Goal: Transaction & Acquisition: Purchase product/service

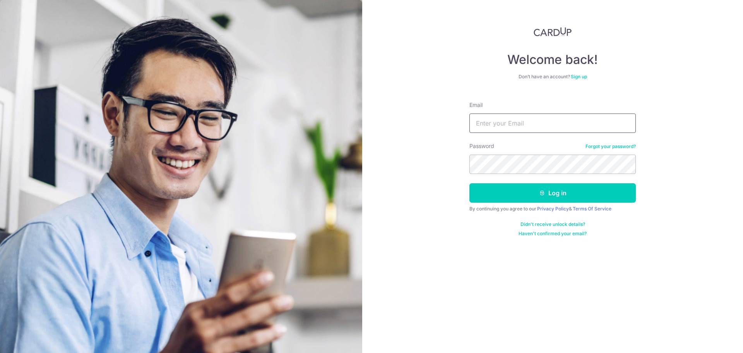
type input "[EMAIL_ADDRESS][DOMAIN_NAME]"
click at [537, 134] on form "Email kwanseekiang@gmail.com Password Forgot your password? Log in By continuin…" at bounding box center [553, 165] width 166 height 141
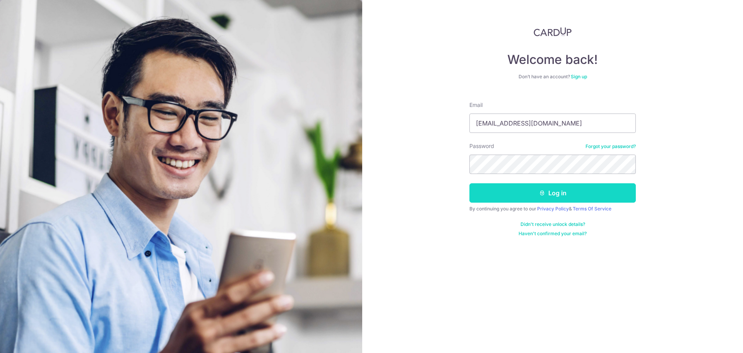
click at [579, 199] on button "Log in" at bounding box center [553, 192] width 166 height 19
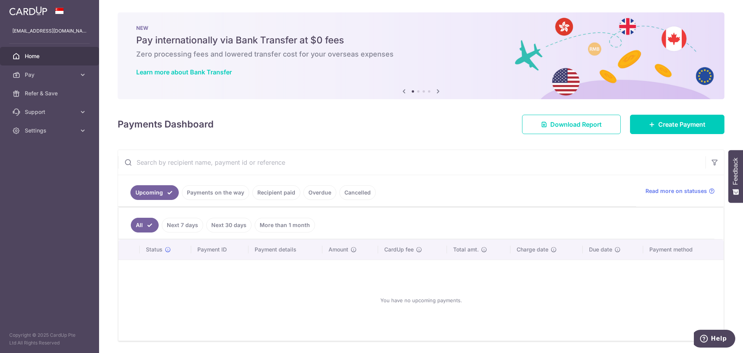
scroll to position [26, 0]
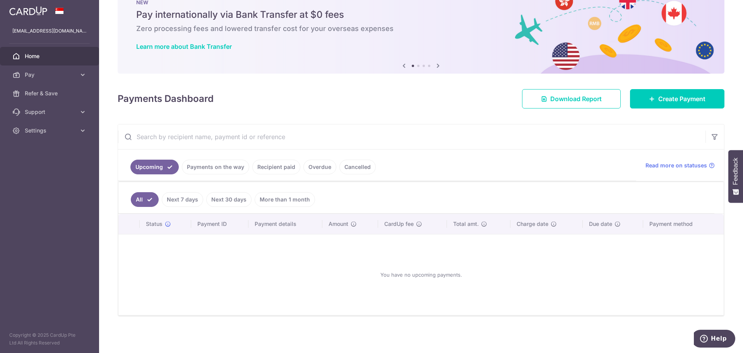
click at [283, 197] on link "More than 1 month" at bounding box center [285, 199] width 60 height 15
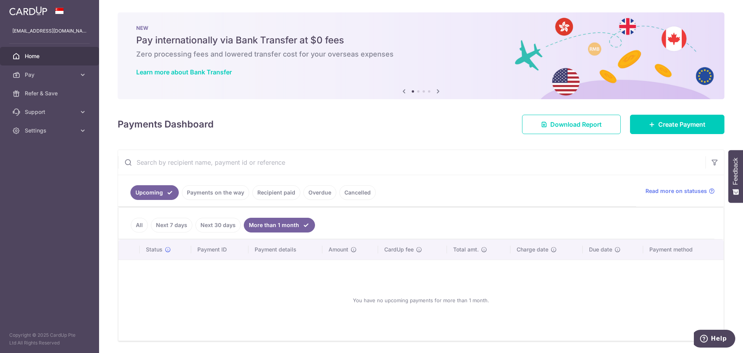
click at [220, 194] on link "Payments on the way" at bounding box center [215, 192] width 67 height 15
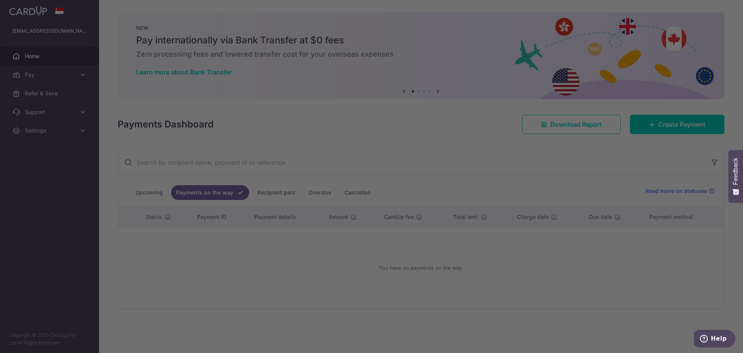
click at [142, 188] on div at bounding box center [375, 178] width 751 height 356
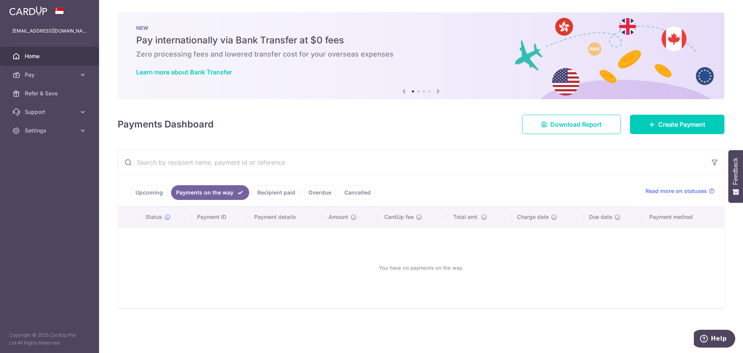
click at [278, 189] on link "Recipient paid" at bounding box center [276, 192] width 48 height 15
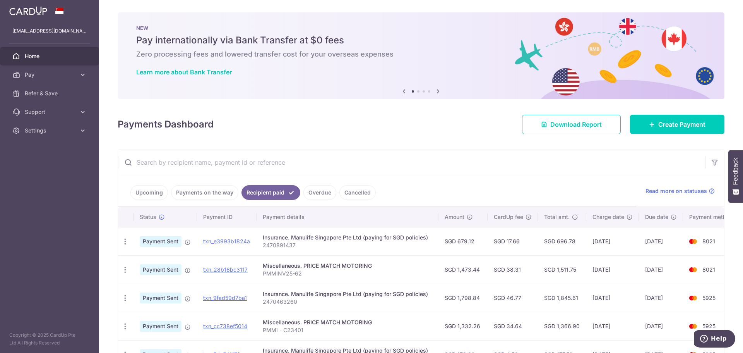
click at [134, 191] on link "Upcoming" at bounding box center [149, 192] width 38 height 15
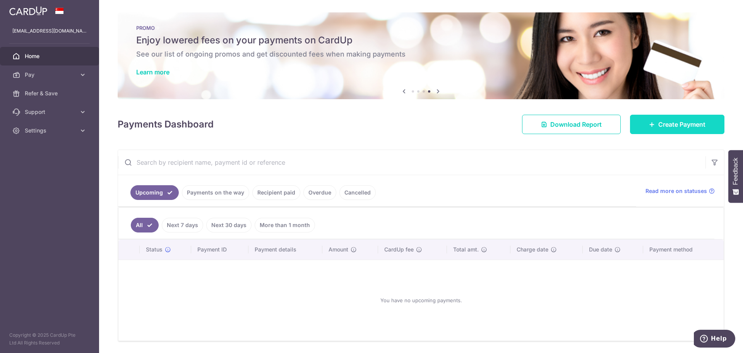
click at [637, 130] on link "Create Payment" at bounding box center [677, 124] width 94 height 19
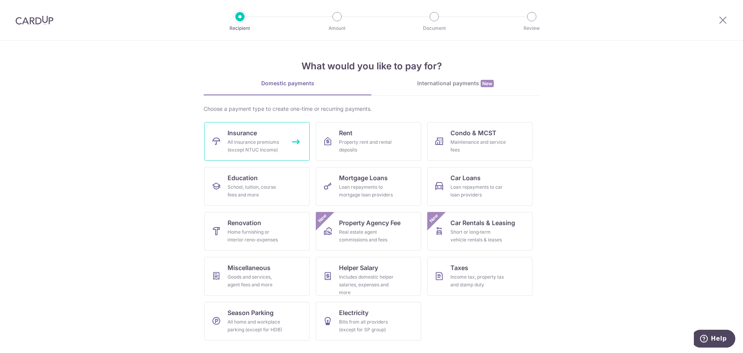
click at [287, 141] on link "Insurance All insurance premiums (except NTUC Income)" at bounding box center [256, 141] width 105 height 39
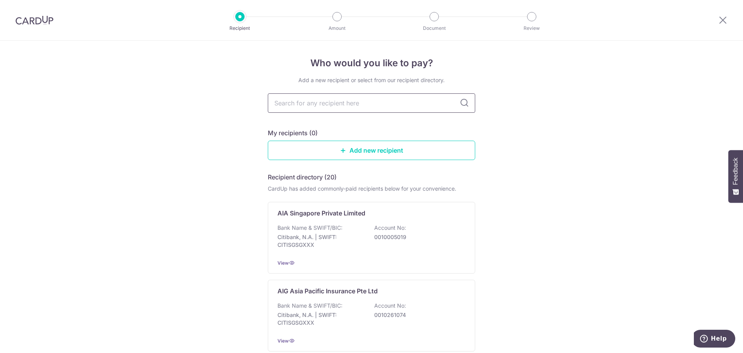
click at [314, 108] on input "text" at bounding box center [372, 102] width 208 height 19
click at [315, 107] on input "text" at bounding box center [372, 102] width 208 height 19
type input "manu"
type input "manuli"
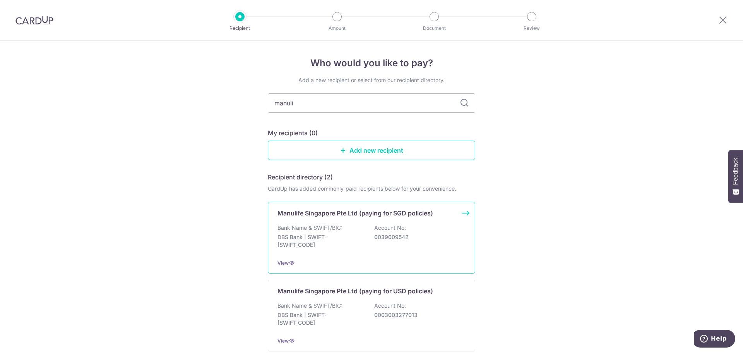
click at [424, 236] on p "0039009542" at bounding box center [417, 237] width 87 height 8
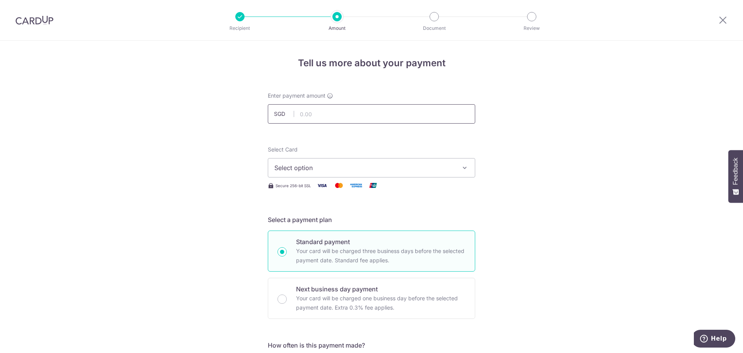
click at [369, 112] on input "text" at bounding box center [372, 113] width 208 height 19
click at [339, 113] on input "text" at bounding box center [372, 113] width 208 height 19
type input "155.70"
click at [416, 185] on div "Secure 256-bit SSL" at bounding box center [372, 185] width 208 height 10
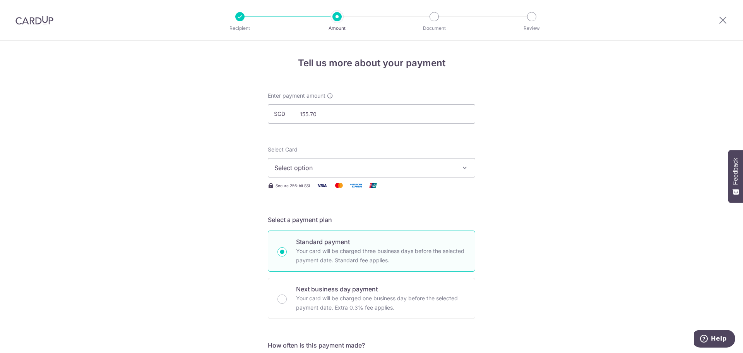
click at [416, 167] on span "Select option" at bounding box center [365, 167] width 180 height 9
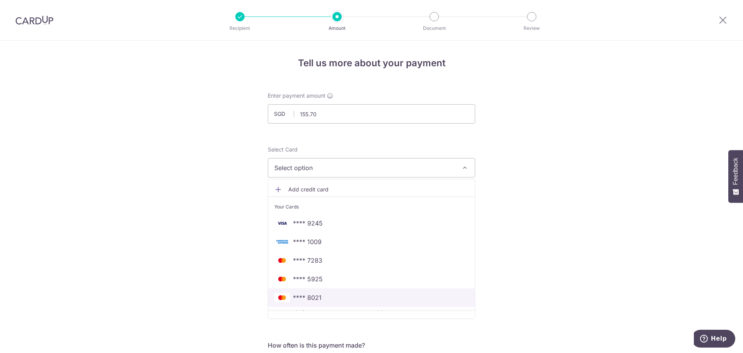
click at [321, 298] on span "**** 8021" at bounding box center [372, 297] width 194 height 9
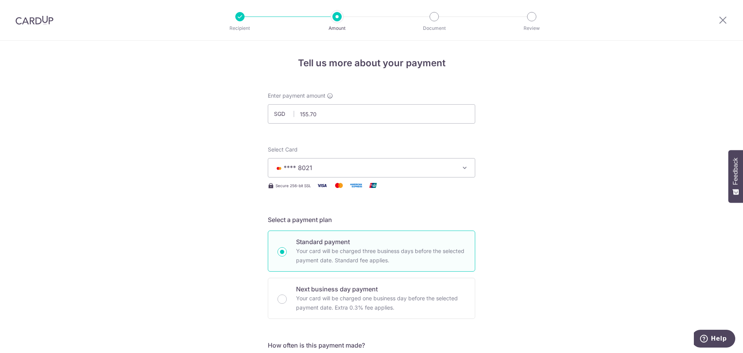
drag, startPoint x: 521, startPoint y: 219, endPoint x: 512, endPoint y: 221, distance: 8.7
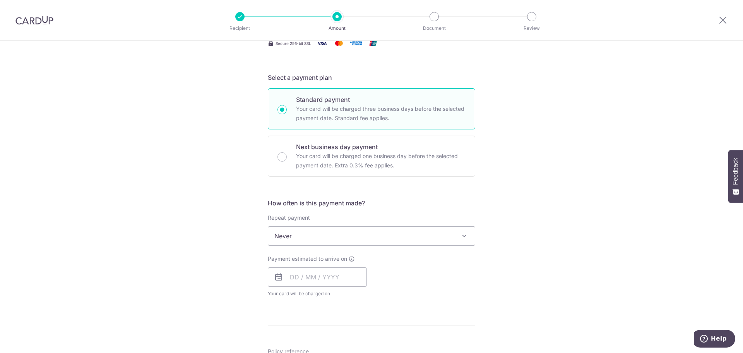
click at [340, 248] on div "How often is this payment made? Repeat payment Never Every week Every month Eve…" at bounding box center [372, 250] width 208 height 105
click at [342, 239] on span "Never" at bounding box center [371, 236] width 207 height 19
click at [330, 274] on input "text" at bounding box center [317, 276] width 99 height 19
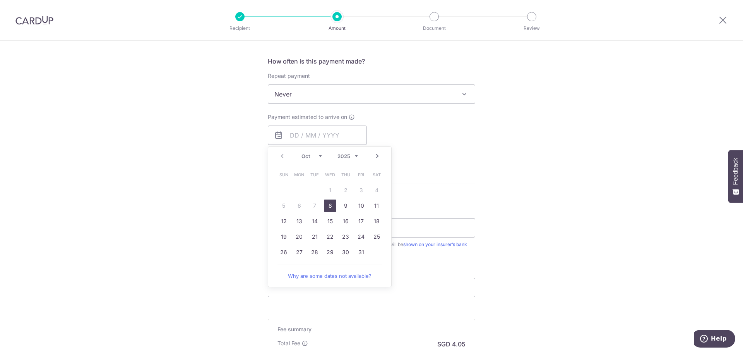
click at [325, 206] on link "8" at bounding box center [330, 205] width 12 height 12
type input "[DATE]"
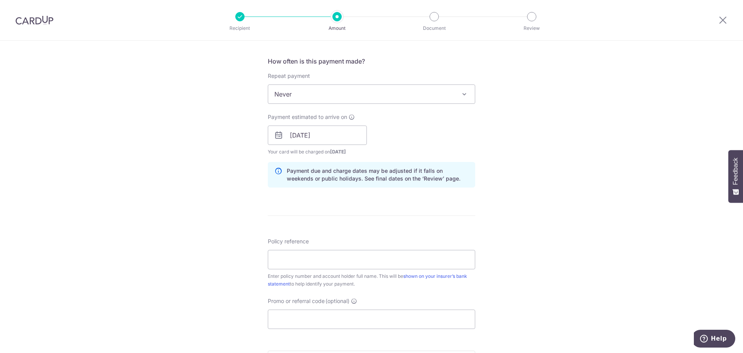
click at [531, 169] on div "Tell us more about your payment Enter payment amount SGD 155.70 155.70 Select C…" at bounding box center [371, 123] width 743 height 732
click at [373, 266] on input "Policy reference" at bounding box center [372, 259] width 208 height 19
type input "2470216833"
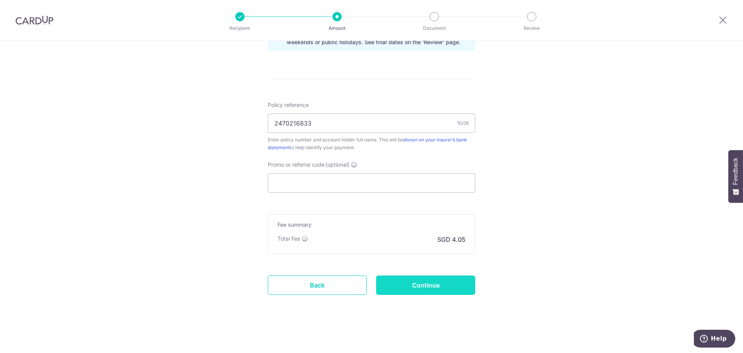
click at [408, 294] on input "Continue" at bounding box center [425, 284] width 99 height 19
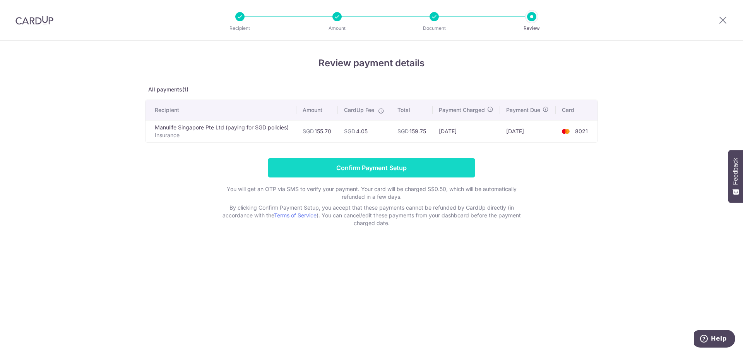
click at [393, 171] on input "Confirm Payment Setup" at bounding box center [372, 167] width 208 height 19
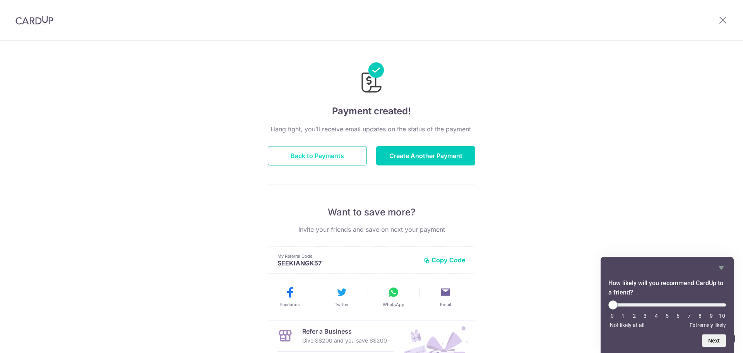
click at [352, 163] on button "Back to Payments" at bounding box center [317, 155] width 99 height 19
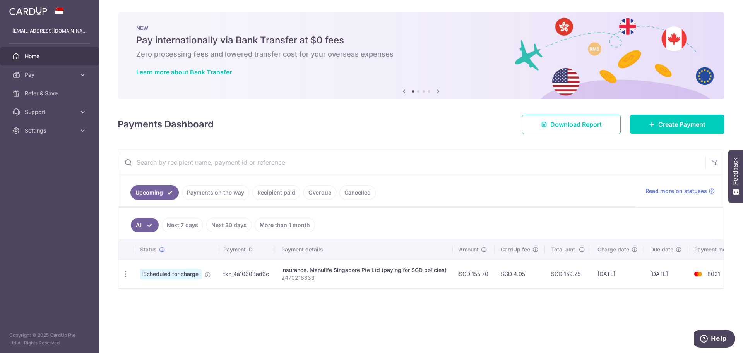
scroll to position [0, 20]
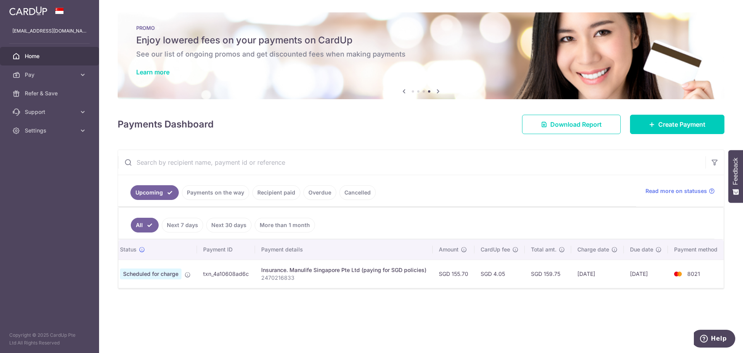
click at [458, 152] on input "text" at bounding box center [412, 162] width 588 height 25
click at [435, 163] on input "text" at bounding box center [412, 162] width 588 height 25
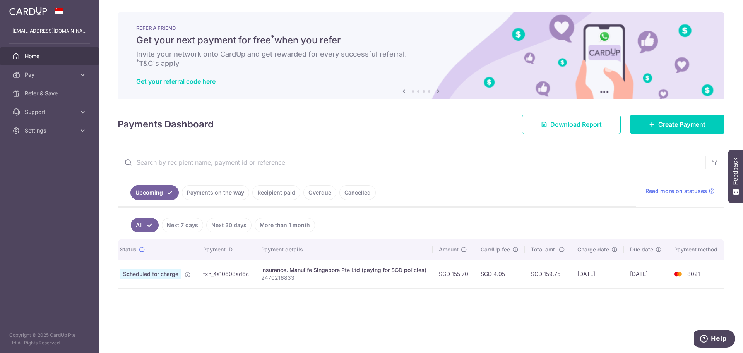
click at [357, 277] on p "2470216833" at bounding box center [343, 278] width 165 height 8
click at [661, 128] on span "Create Payment" at bounding box center [682, 124] width 47 height 9
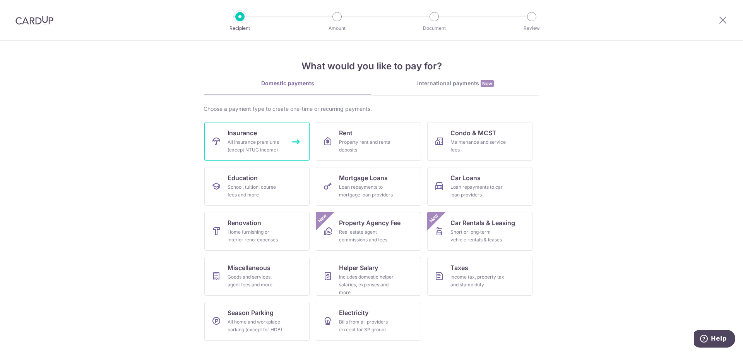
click at [269, 146] on div "All insurance premiums (except NTUC Income)" at bounding box center [256, 145] width 56 height 15
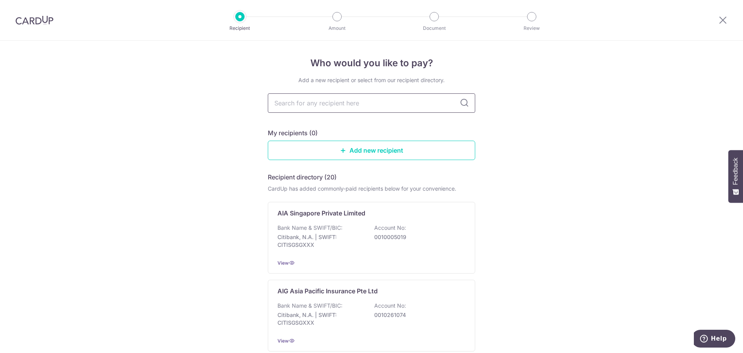
click at [330, 103] on input "text" at bounding box center [372, 102] width 208 height 19
type input "manu"
click at [464, 102] on icon at bounding box center [464, 102] width 9 height 9
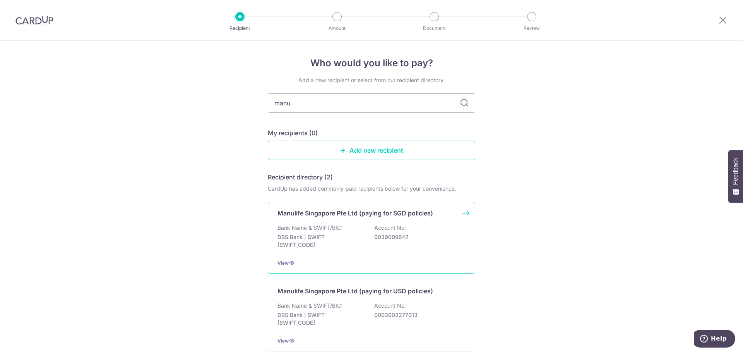
click at [389, 222] on div "Manulife Singapore Pte Ltd (paying for SGD policies) Bank Name & SWIFT/BIC: DBS…" at bounding box center [372, 238] width 208 height 72
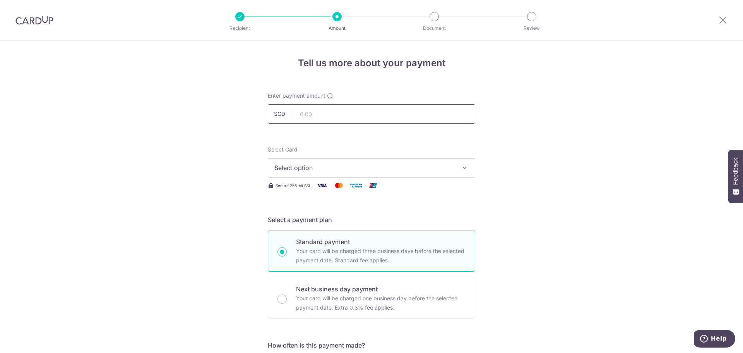
click at [350, 113] on input "text" at bounding box center [372, 113] width 208 height 19
click at [318, 111] on input "text" at bounding box center [372, 113] width 208 height 19
type input "1,135.47"
click at [354, 167] on span "Select option" at bounding box center [365, 167] width 180 height 9
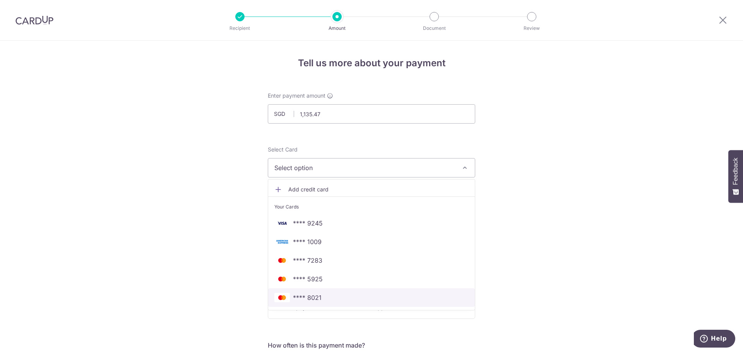
click at [328, 298] on span "**** 8021" at bounding box center [372, 297] width 194 height 9
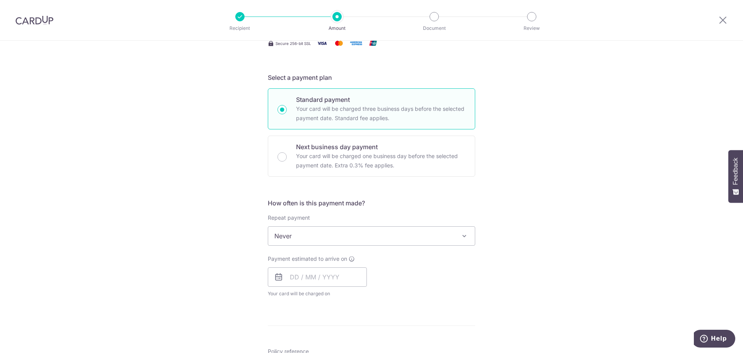
click at [400, 236] on span "Never" at bounding box center [371, 236] width 207 height 19
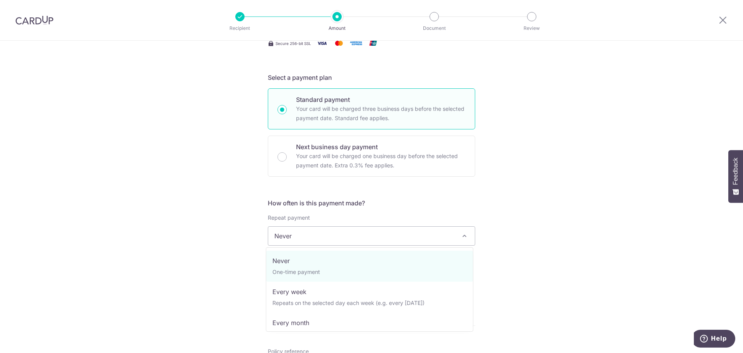
click at [462, 236] on span at bounding box center [464, 235] width 9 height 9
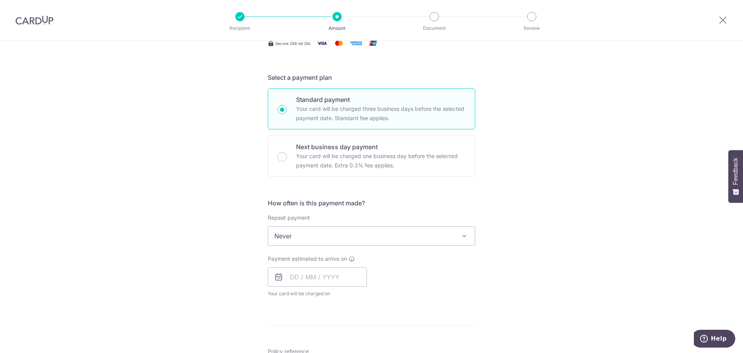
scroll to position [284, 0]
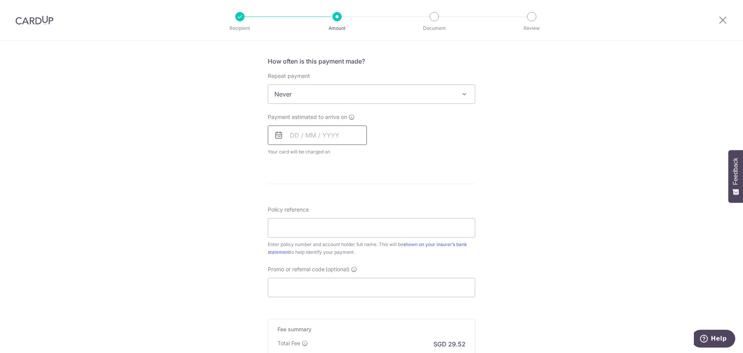
click at [340, 130] on input "text" at bounding box center [317, 134] width 99 height 19
click at [330, 202] on link "8" at bounding box center [330, 205] width 12 height 12
type input "[DATE]"
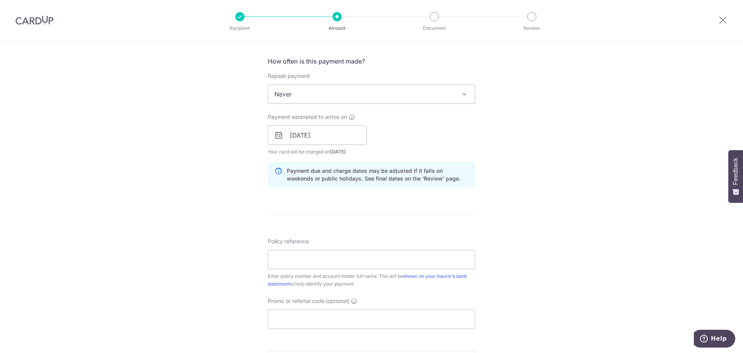
scroll to position [420, 0]
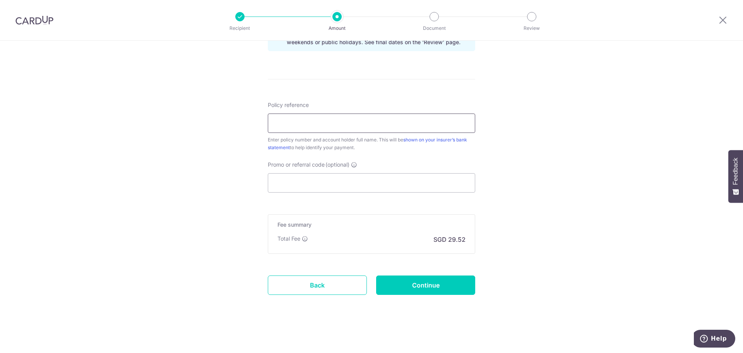
click at [337, 126] on input "Policy reference" at bounding box center [372, 122] width 208 height 19
type input "2493868065"
click at [430, 287] on input "Continue" at bounding box center [425, 284] width 99 height 19
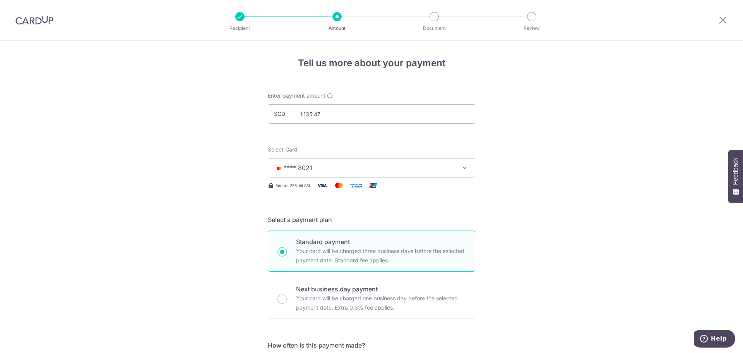
scroll to position [284, 0]
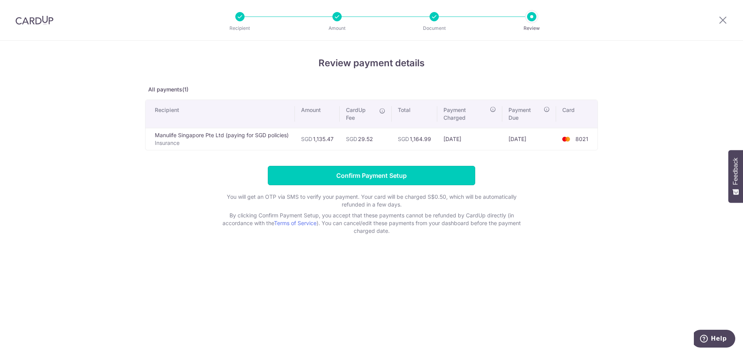
click at [415, 176] on input "Confirm Payment Setup" at bounding box center [372, 175] width 208 height 19
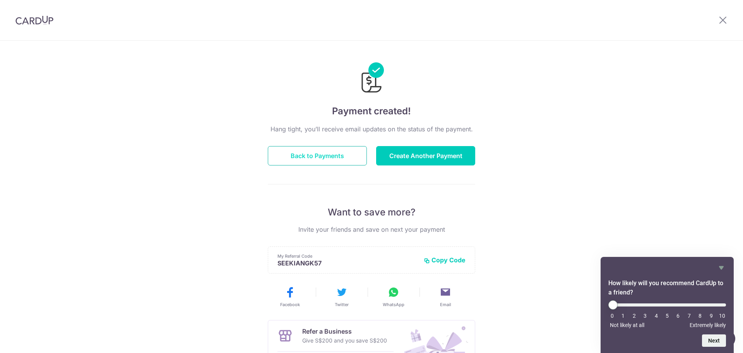
click at [320, 153] on button "Back to Payments" at bounding box center [317, 155] width 99 height 19
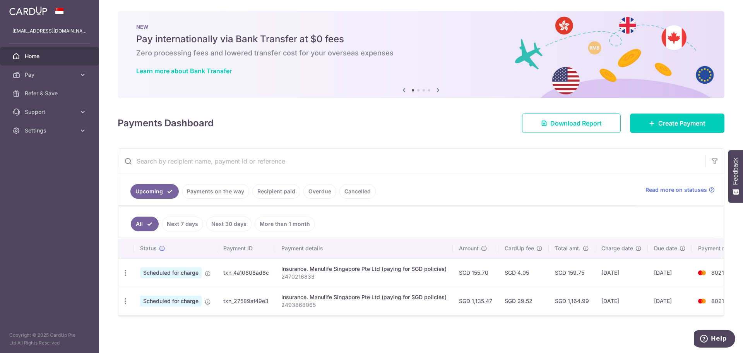
scroll to position [0, 28]
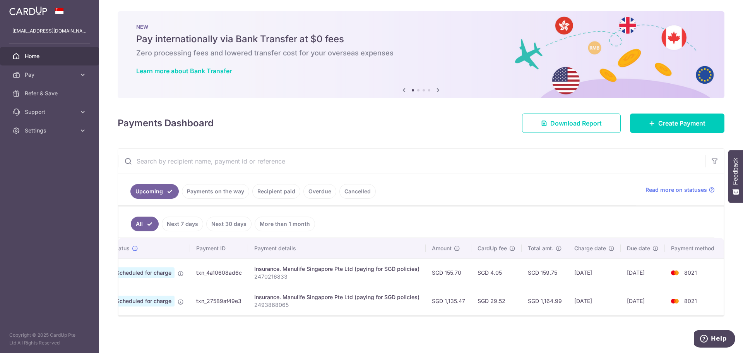
click at [64, 54] on span "Home" at bounding box center [50, 56] width 51 height 8
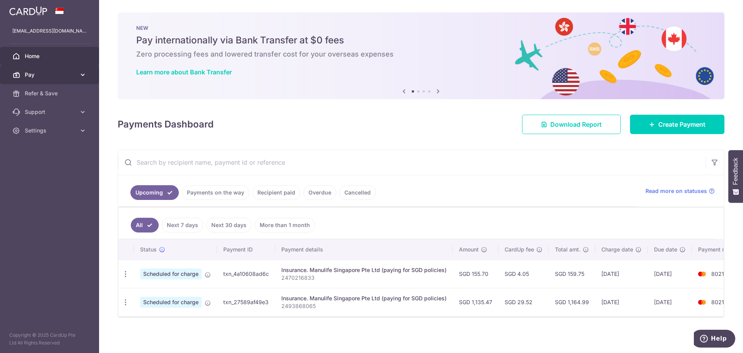
click at [64, 74] on span "Pay" at bounding box center [50, 75] width 51 height 8
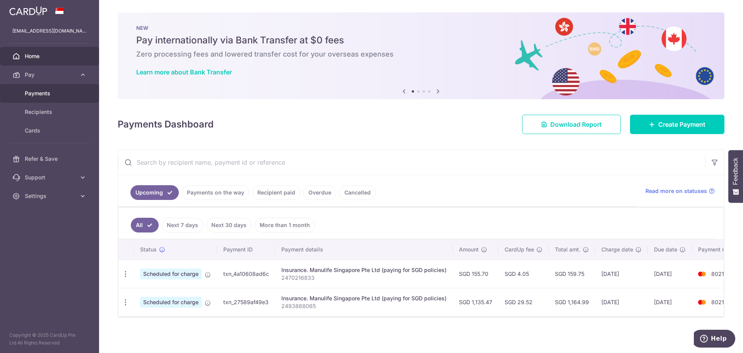
click at [68, 94] on span "Payments" at bounding box center [50, 93] width 51 height 8
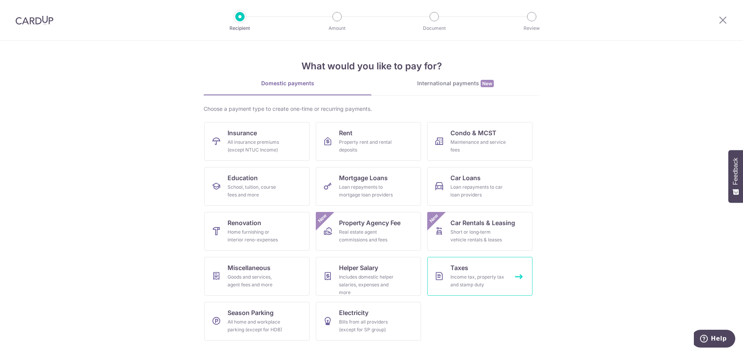
click at [481, 277] on div "Income tax, property tax and stamp duty" at bounding box center [479, 280] width 56 height 15
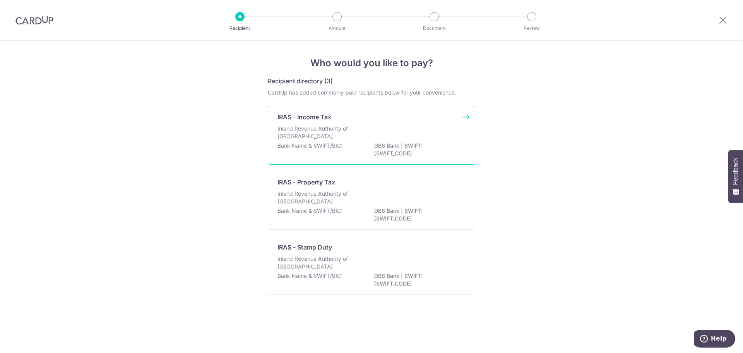
click at [374, 139] on div "Inland Revenue Authority of [GEOGRAPHIC_DATA]" at bounding box center [372, 133] width 188 height 17
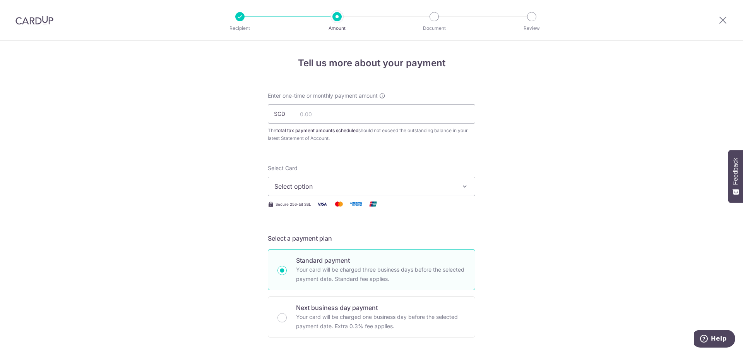
click at [242, 17] on div at bounding box center [239, 16] width 9 height 9
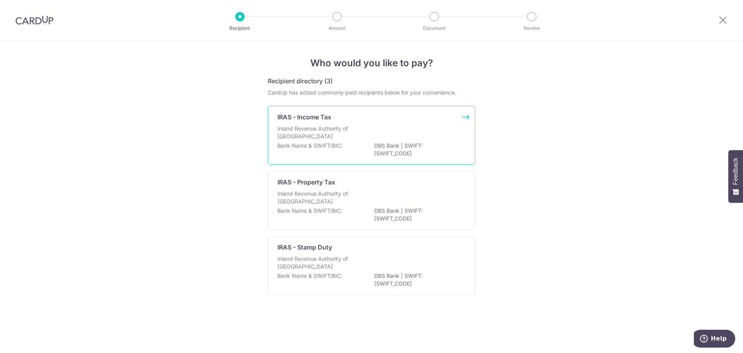
click at [384, 131] on div "Inland Revenue Authority of [GEOGRAPHIC_DATA]" at bounding box center [372, 133] width 188 height 17
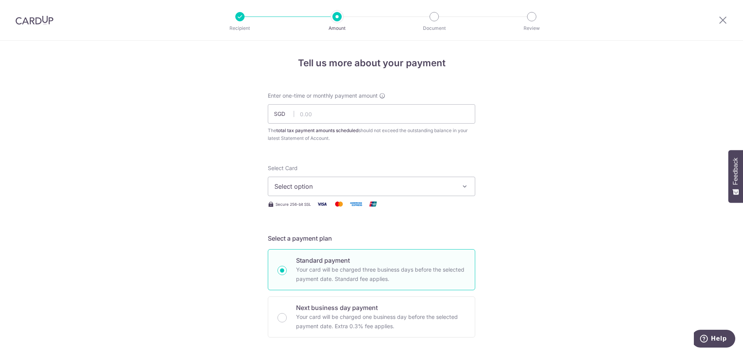
click at [41, 17] on img at bounding box center [34, 19] width 38 height 9
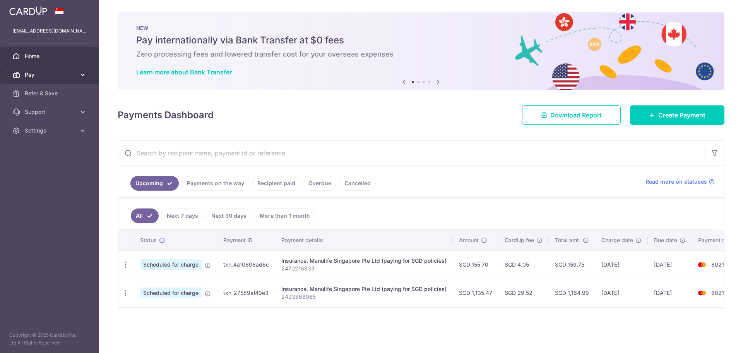
click at [53, 77] on span "Pay" at bounding box center [50, 75] width 51 height 8
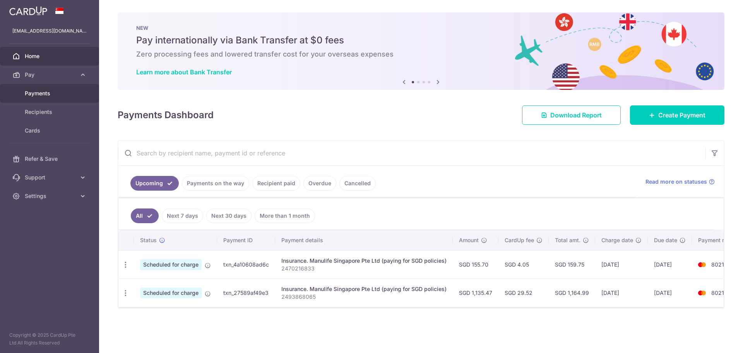
click at [50, 89] on span "Payments" at bounding box center [50, 93] width 51 height 8
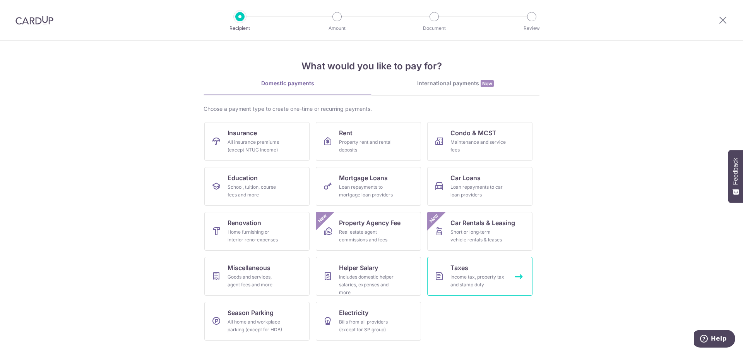
click at [464, 270] on span "Taxes" at bounding box center [460, 267] width 18 height 9
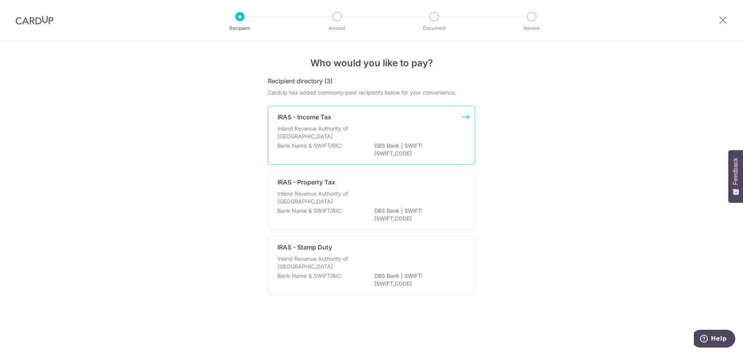
click at [375, 142] on p "DBS Bank | SWIFT: DBSSSGSGXXX" at bounding box center [417, 149] width 87 height 15
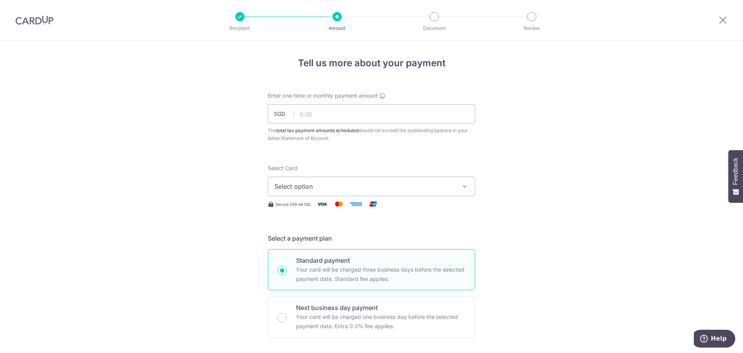
click at [386, 180] on button "Select option" at bounding box center [372, 186] width 208 height 19
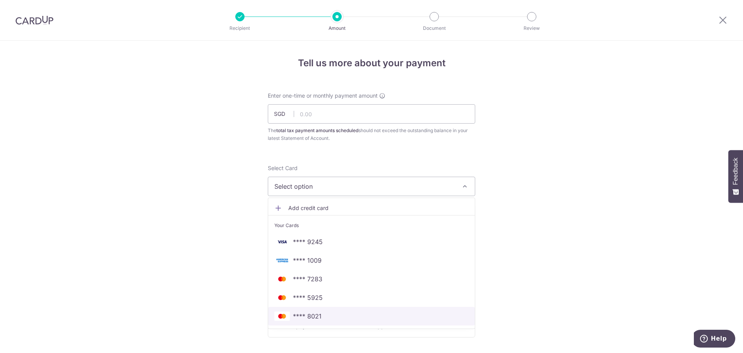
click at [317, 319] on span "**** 8021" at bounding box center [307, 315] width 29 height 9
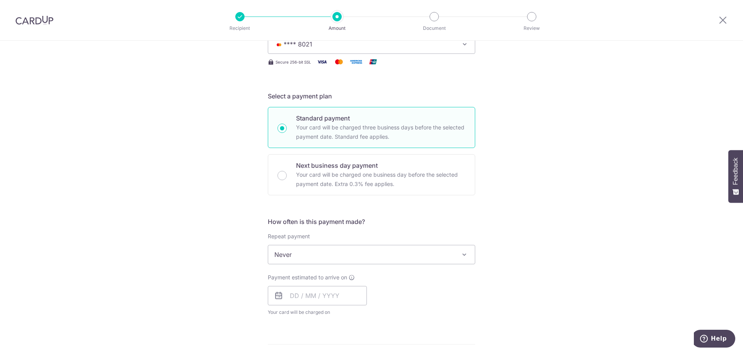
scroll to position [284, 0]
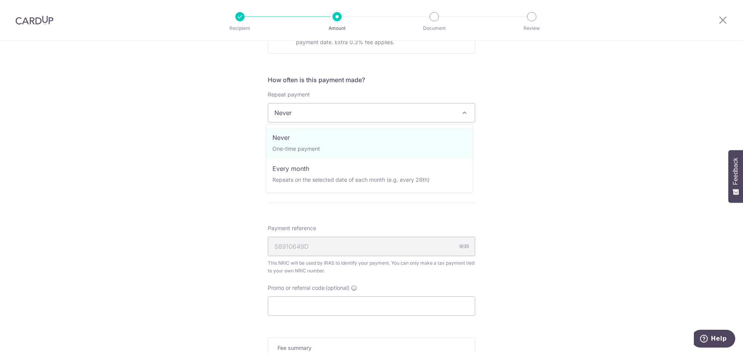
click at [445, 115] on span "Never" at bounding box center [371, 112] width 207 height 19
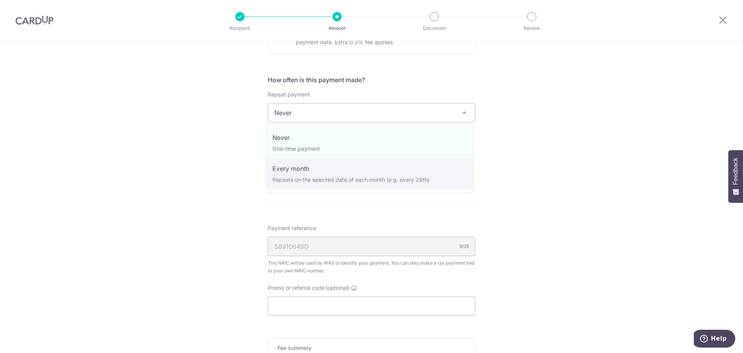
select select "3"
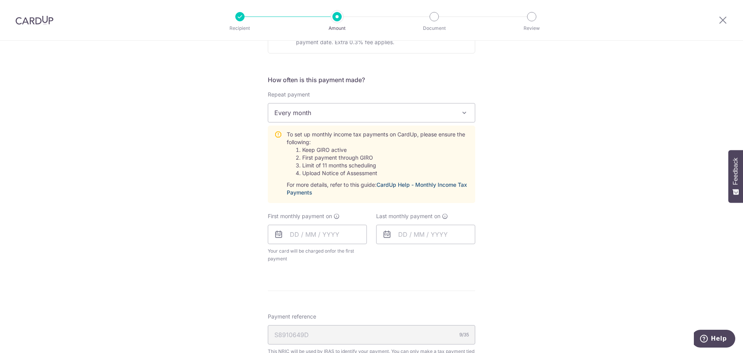
click at [413, 186] on link "CardUp Help - Monthly Income Tax Payments" at bounding box center [377, 188] width 180 height 14
click at [333, 227] on input "text" at bounding box center [317, 234] width 99 height 19
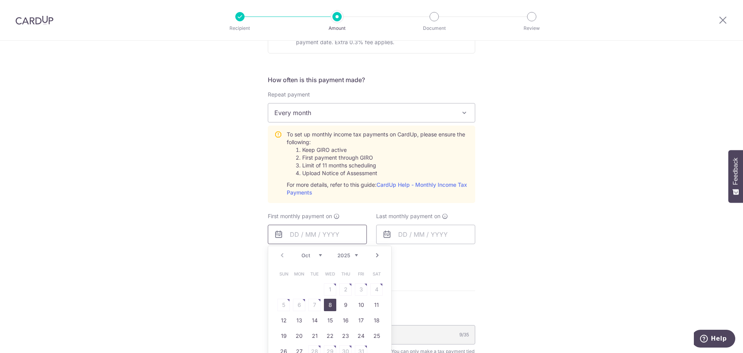
click at [320, 235] on input "text" at bounding box center [317, 234] width 99 height 19
click at [629, 161] on div "Tell us more about your payment Enter one-time or monthly payment amount SGD Th…" at bounding box center [371, 160] width 743 height 807
click at [320, 227] on input "text" at bounding box center [317, 234] width 99 height 19
click at [373, 253] on link "Next" at bounding box center [377, 255] width 9 height 9
click at [283, 249] on div "Prev Next Oct Nov Dec 2025 2026" at bounding box center [329, 255] width 123 height 19
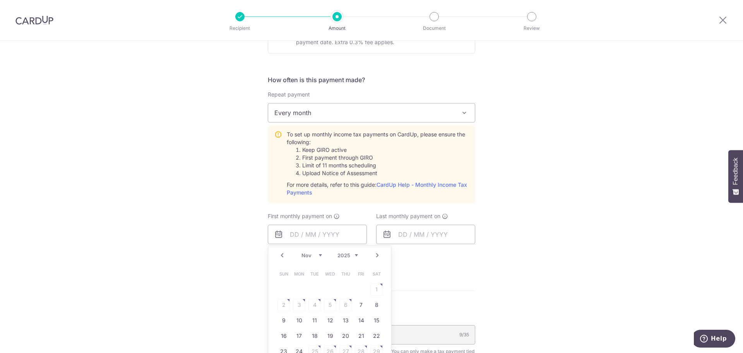
click at [282, 251] on link "Prev" at bounding box center [282, 255] width 9 height 9
click at [327, 307] on link "8" at bounding box center [330, 305] width 12 height 12
type input "08/10/2025"
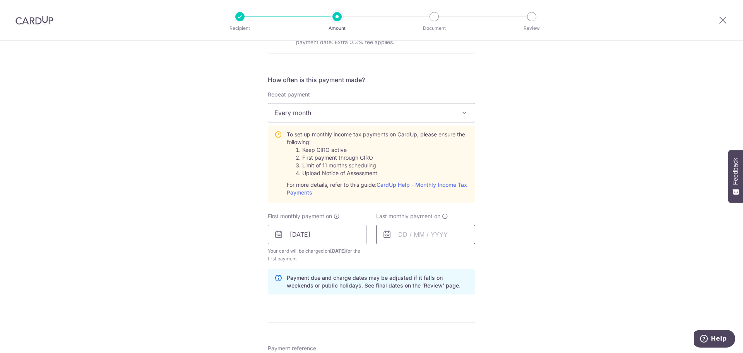
click at [408, 240] on input "text" at bounding box center [425, 234] width 99 height 19
click at [482, 257] on link "Next" at bounding box center [485, 255] width 9 height 9
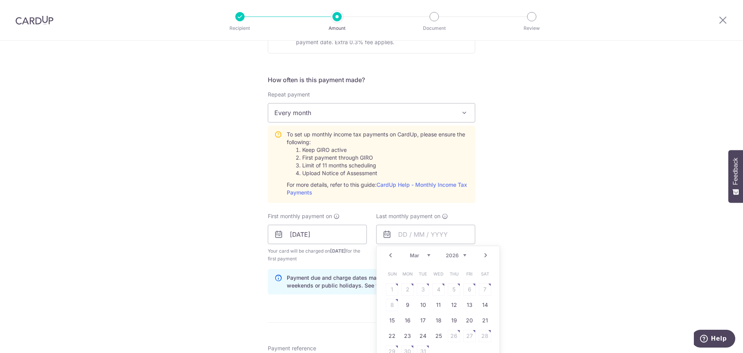
click at [482, 257] on link "Next" at bounding box center [485, 255] width 9 height 9
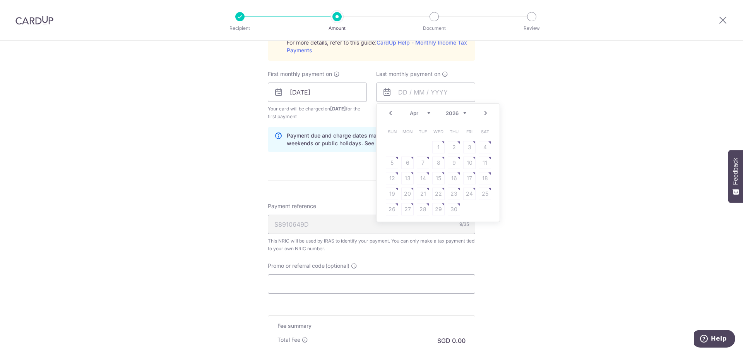
drag, startPoint x: 434, startPoint y: 162, endPoint x: 431, endPoint y: 140, distance: 22.7
click at [434, 161] on table "Sun Mon Tue Wed Thu Fri Sat 1 2 3 4 5 6 7 8 9 10 11 12 13 14 15 16 17 18 19 20 …" at bounding box center [438, 170] width 108 height 93
click at [388, 110] on link "Prev" at bounding box center [390, 112] width 9 height 9
click at [407, 164] on link "9" at bounding box center [408, 162] width 12 height 12
type input "09/03/2026"
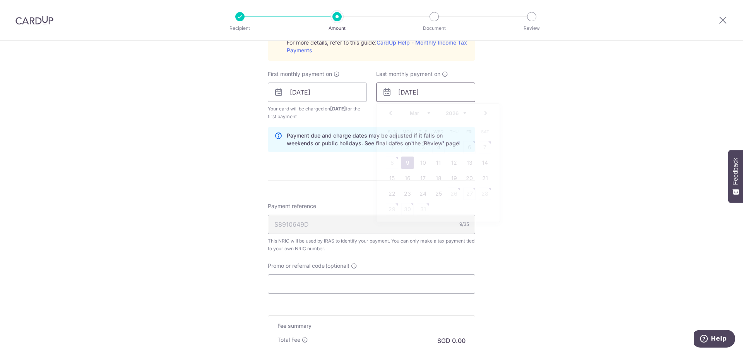
click at [450, 89] on input "09/03/2026" at bounding box center [425, 91] width 99 height 19
click at [483, 115] on link "Next" at bounding box center [485, 112] width 9 height 9
click at [547, 91] on div "Tell us more about your payment Enter one-time or monthly payment amount SGD Th…" at bounding box center [371, 34] width 743 height 839
click at [436, 215] on div "S8910649D 9/35" at bounding box center [372, 224] width 208 height 19
click at [433, 220] on div "S8910649D 9/35" at bounding box center [372, 224] width 208 height 19
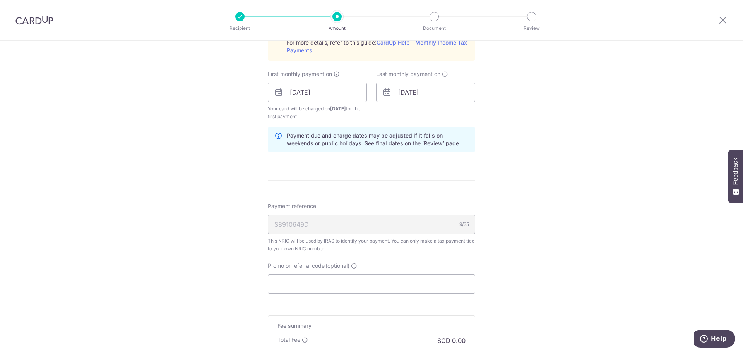
click at [433, 220] on div "S8910649D 9/35" at bounding box center [372, 224] width 208 height 19
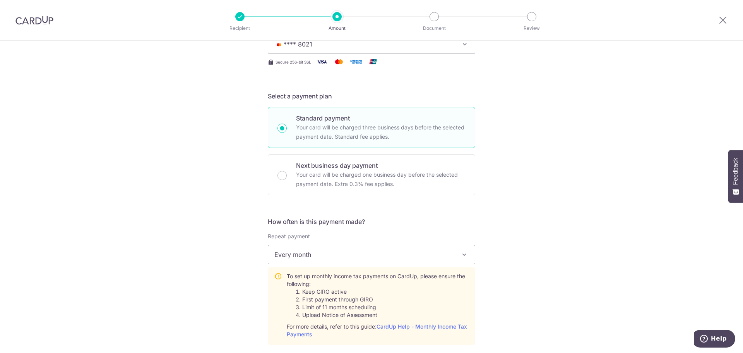
scroll to position [0, 0]
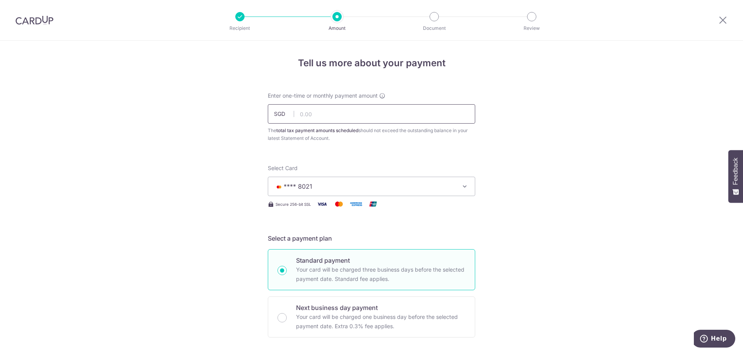
click at [326, 111] on input "text" at bounding box center [372, 113] width 208 height 19
paste input "200.54"
type input "200.54"
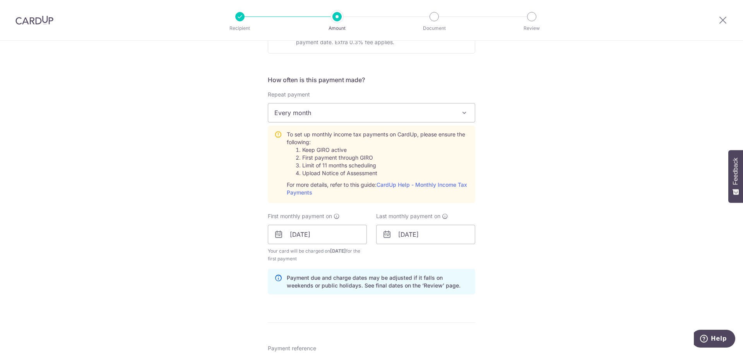
scroll to position [527, 0]
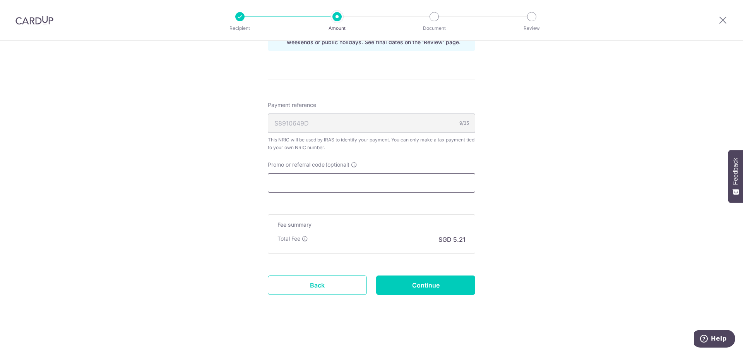
click at [445, 182] on input "Promo or referral code (optional)" at bounding box center [372, 182] width 208 height 19
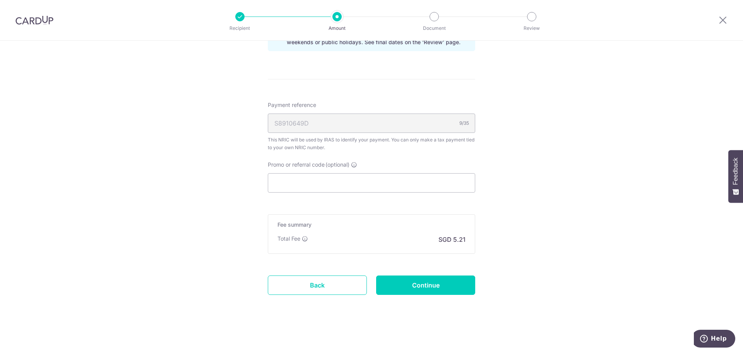
click at [421, 119] on div "S8910649D 9/35" at bounding box center [372, 122] width 208 height 19
click at [391, 118] on div "S8910649D 9/35" at bounding box center [372, 122] width 208 height 19
click at [345, 124] on div "S8910649D 9/35" at bounding box center [372, 122] width 208 height 19
click at [450, 285] on input "Continue" at bounding box center [425, 284] width 99 height 19
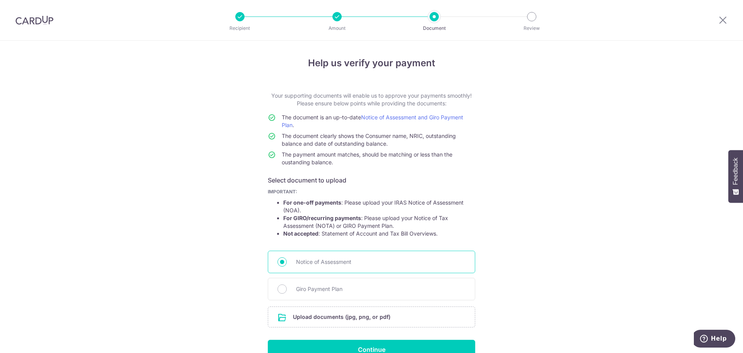
click at [324, 262] on span "Notice of Assessment" at bounding box center [381, 261] width 170 height 9
click at [287, 262] on input "Notice of Assessment" at bounding box center [282, 261] width 9 height 9
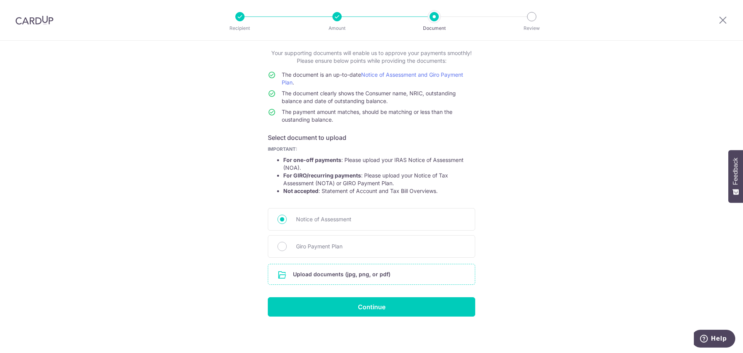
click at [373, 276] on input "file" at bounding box center [371, 274] width 207 height 20
click at [333, 250] on span "Giro Payment Plan" at bounding box center [381, 246] width 170 height 9
click at [287, 250] on input "Giro Payment Plan" at bounding box center [282, 246] width 9 height 9
radio input "true"
click at [368, 279] on input "file" at bounding box center [371, 274] width 207 height 20
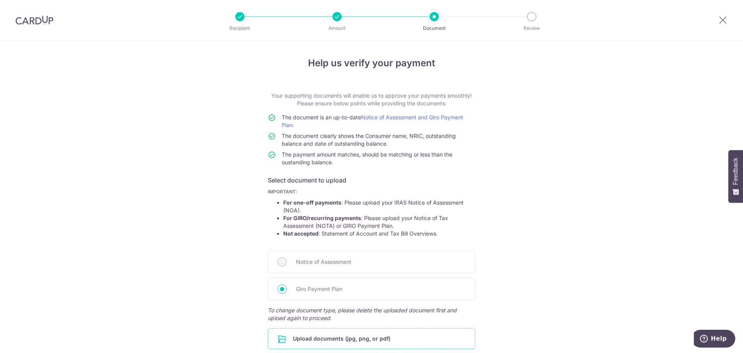
scroll to position [96, 0]
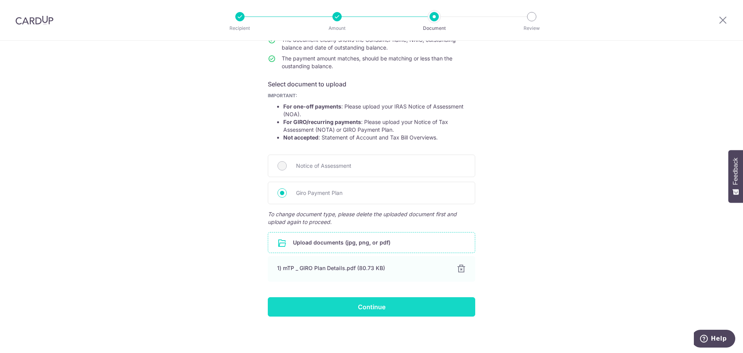
click at [373, 311] on input "Continue" at bounding box center [372, 306] width 208 height 19
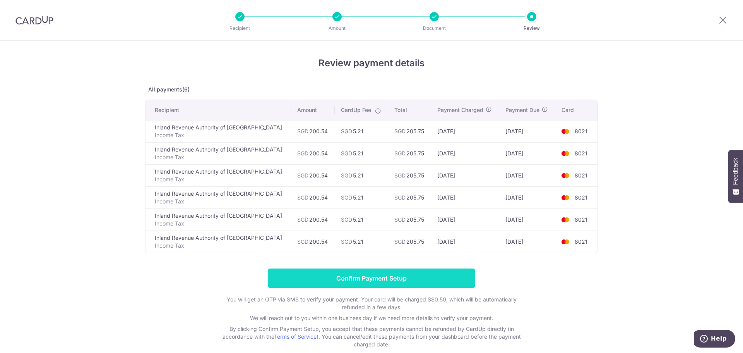
click at [389, 280] on input "Confirm Payment Setup" at bounding box center [372, 277] width 208 height 19
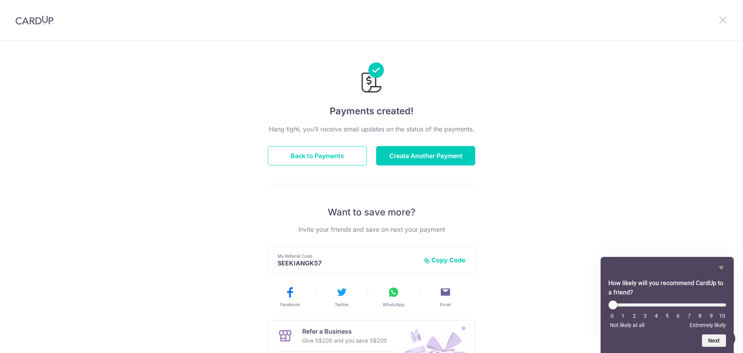
click at [727, 24] on icon at bounding box center [723, 20] width 9 height 10
